Goal: Information Seeking & Learning: Learn about a topic

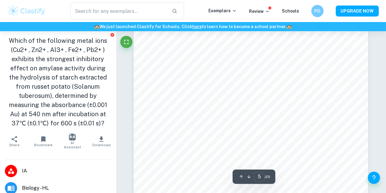
scroll to position [1394, 0]
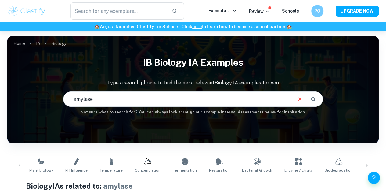
scroll to position [0, 0]
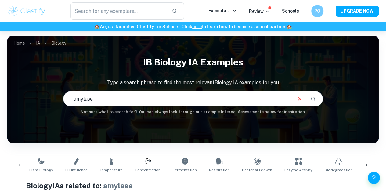
click at [229, 107] on input "amylase" at bounding box center [178, 98] width 229 height 17
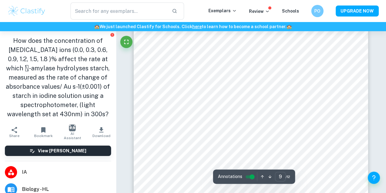
scroll to position [2962, 0]
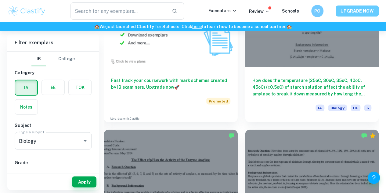
scroll to position [728, 0]
drag, startPoint x: 352, startPoint y: 12, endPoint x: 192, endPoint y: 112, distance: 189.5
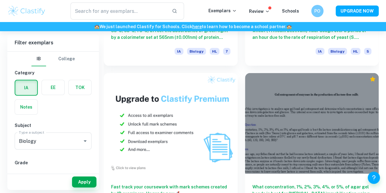
scroll to position [3226, 0]
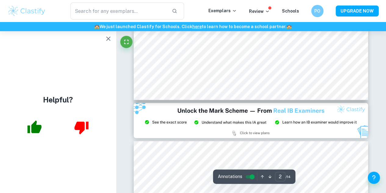
scroll to position [586, 0]
type input "3"
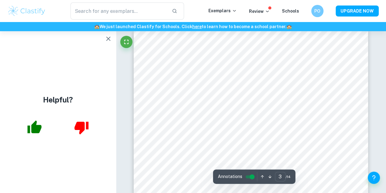
scroll to position [699, 0]
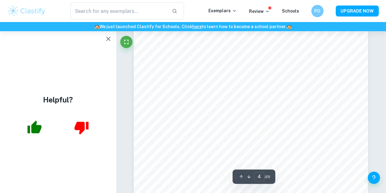
type input "3"
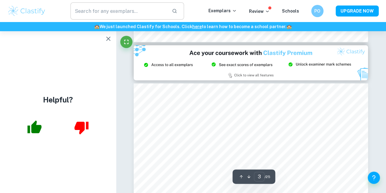
scroll to position [699, 0]
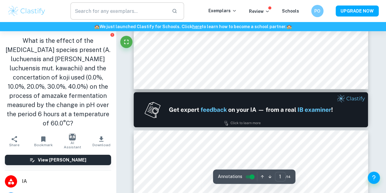
scroll to position [252, 0]
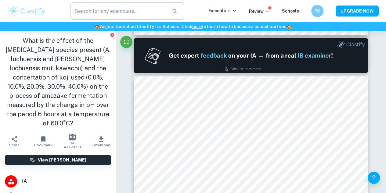
type input "2"
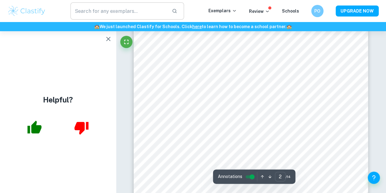
scroll to position [431, 0]
